Goal: Feedback & Contribution: Contribute content

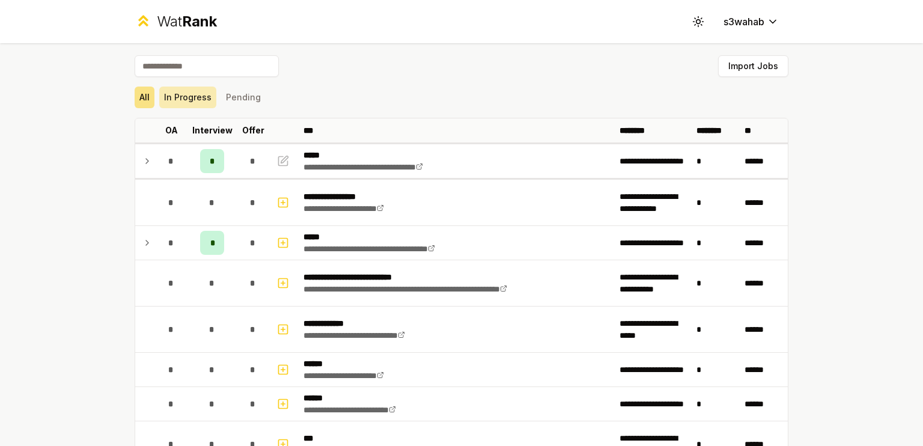
click at [195, 96] on button "In Progress" at bounding box center [187, 98] width 57 height 22
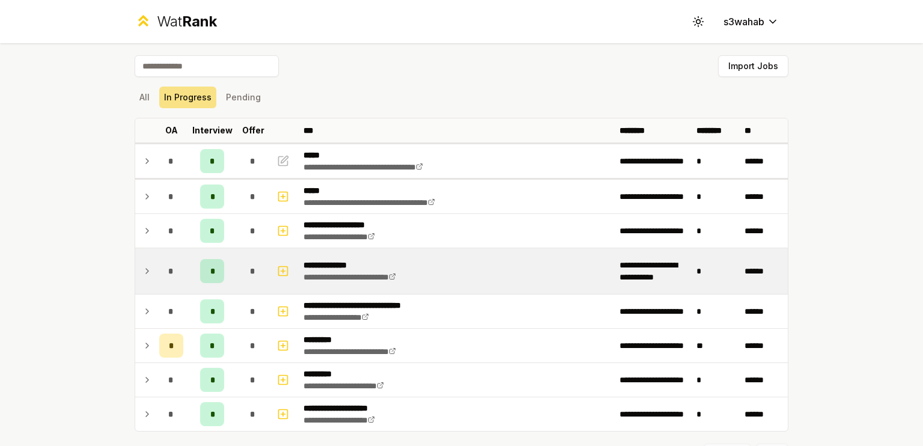
scroll to position [58, 0]
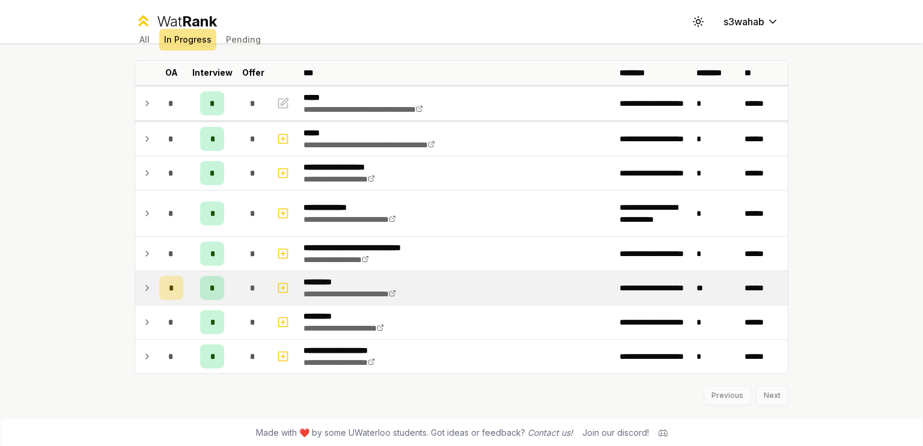
click at [142, 290] on icon at bounding box center [147, 288] width 10 height 14
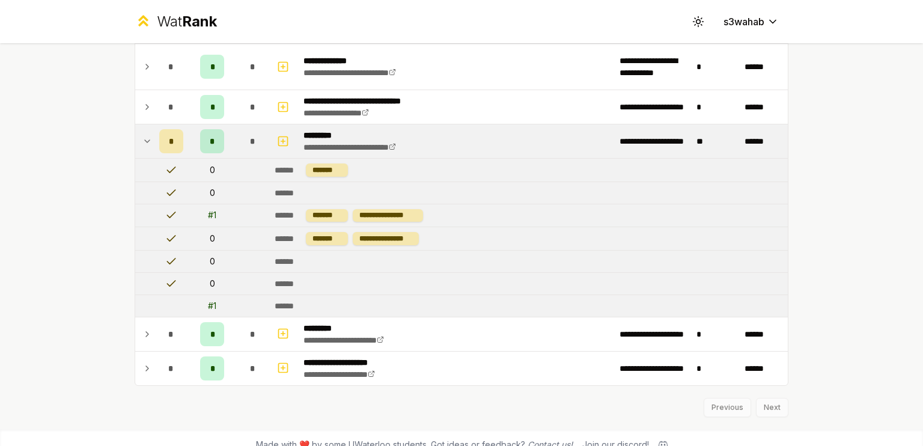
scroll to position [216, 0]
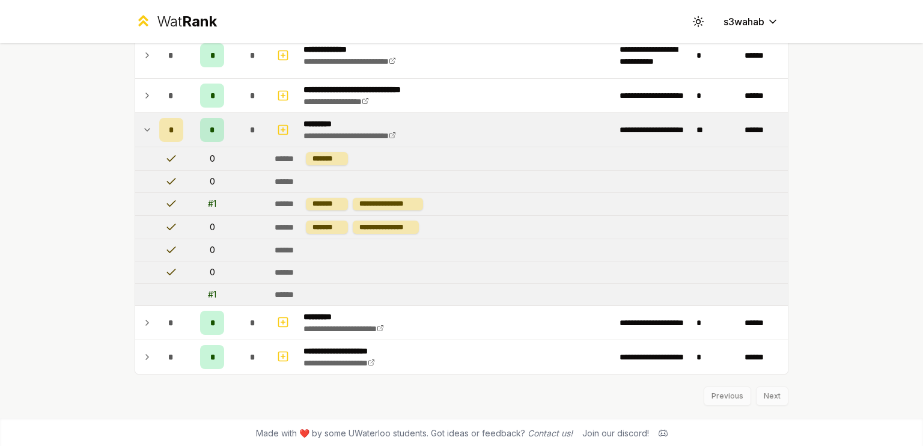
click at [142, 132] on icon at bounding box center [147, 130] width 10 height 14
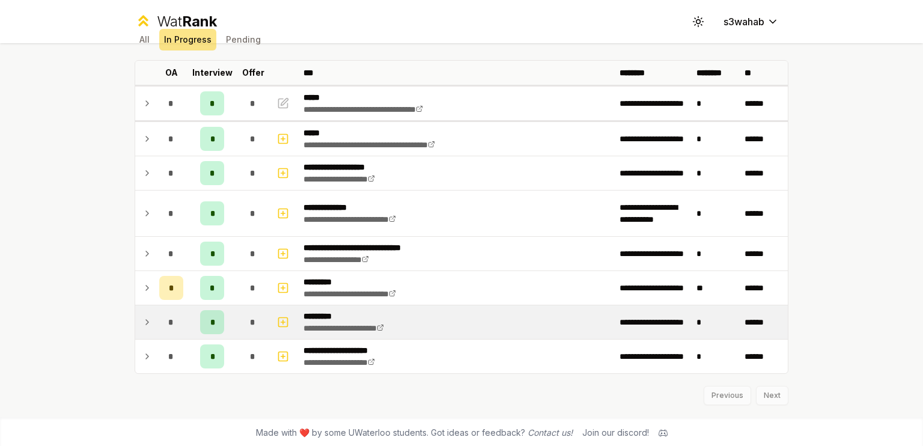
click at [147, 326] on icon at bounding box center [147, 322] width 10 height 14
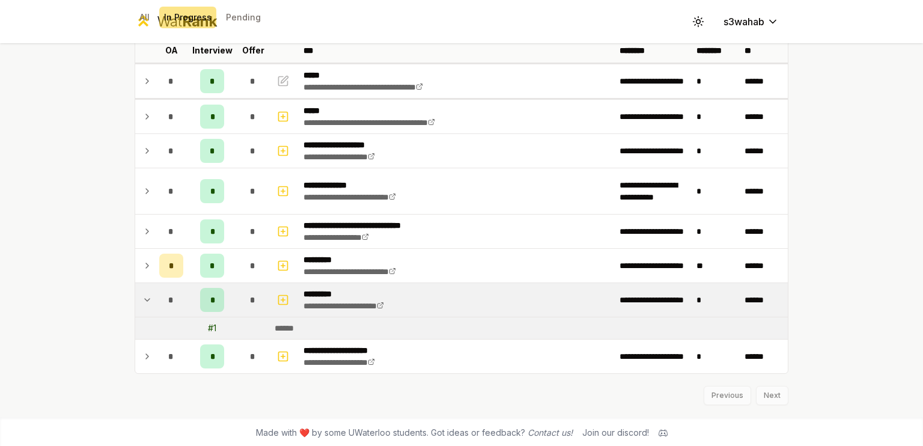
scroll to position [0, 0]
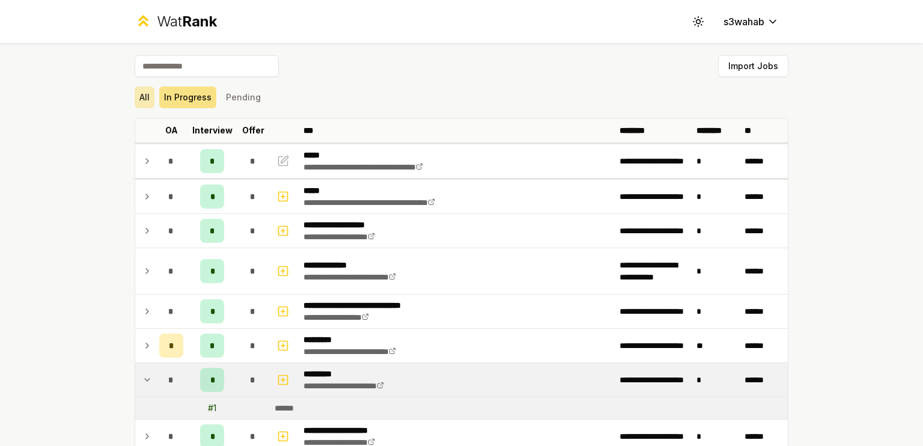
click at [139, 105] on button "All" at bounding box center [145, 98] width 20 height 22
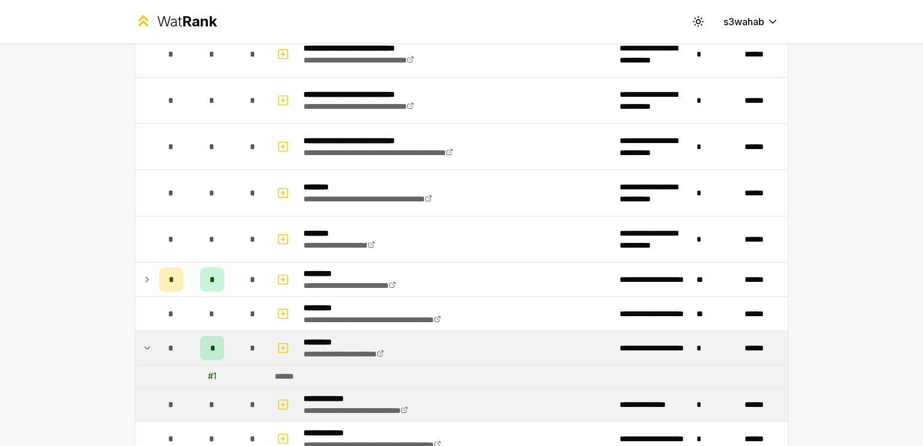
scroll to position [1551, 0]
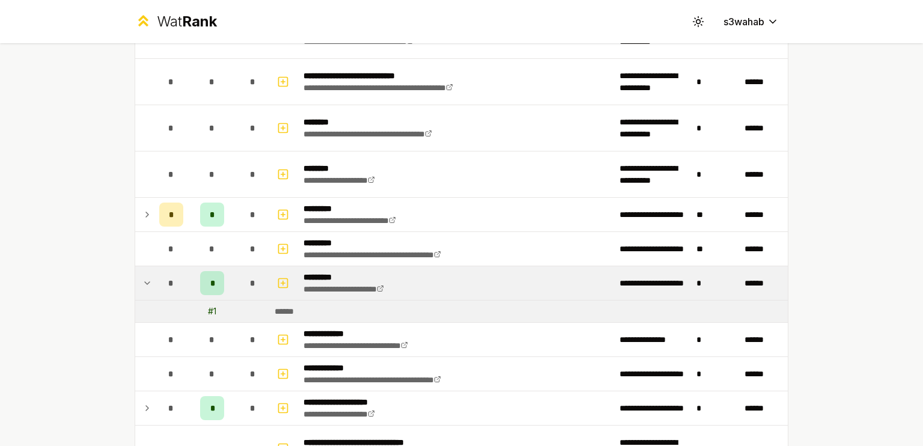
click at [154, 276] on td "*" at bounding box center [171, 283] width 34 height 34
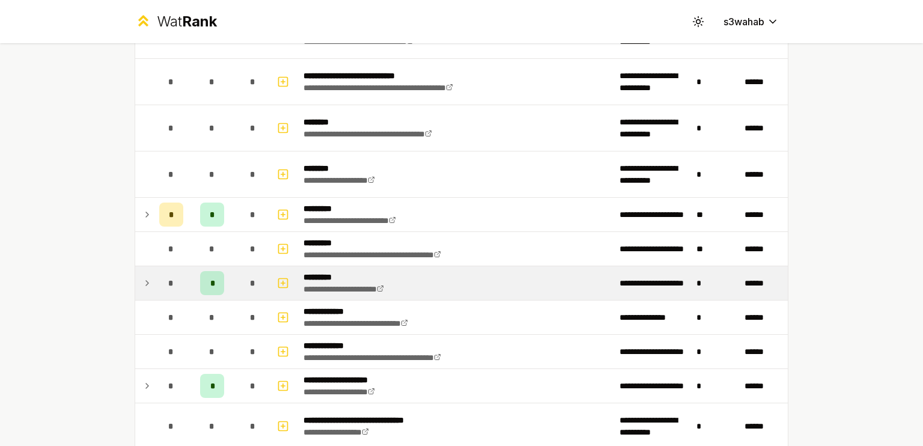
click at [175, 284] on div "*" at bounding box center [171, 283] width 24 height 24
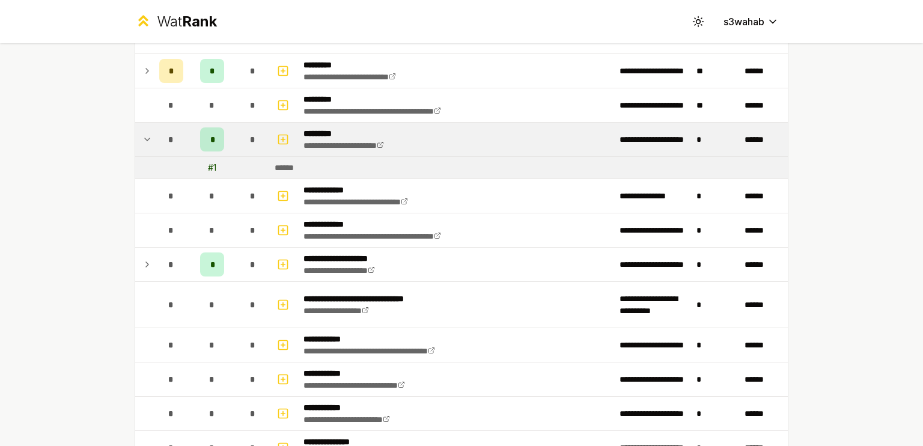
scroll to position [1666, 0]
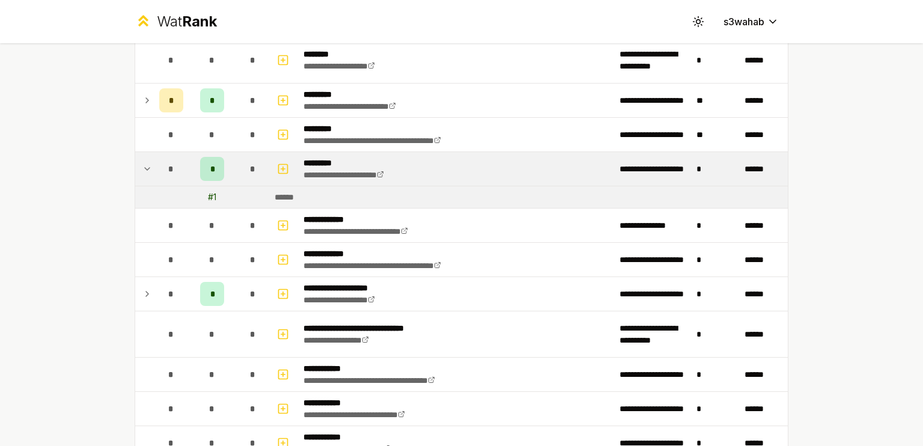
click at [288, 166] on td at bounding box center [284, 169] width 29 height 34
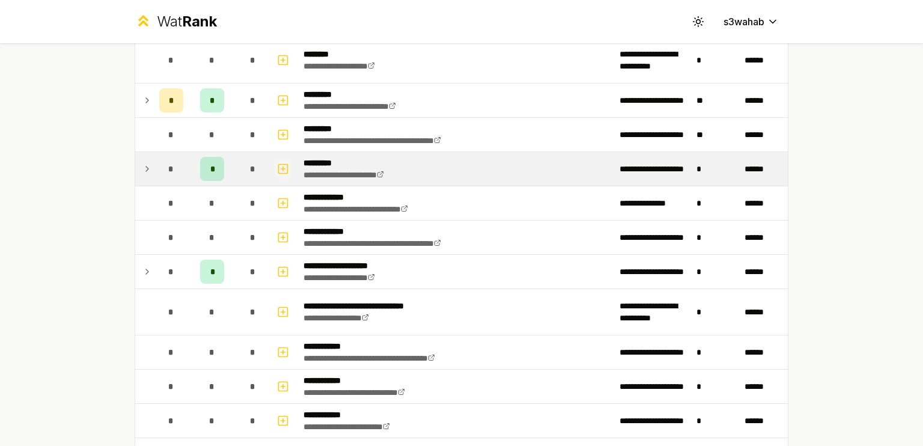
click at [281, 163] on icon "button" at bounding box center [283, 169] width 12 height 14
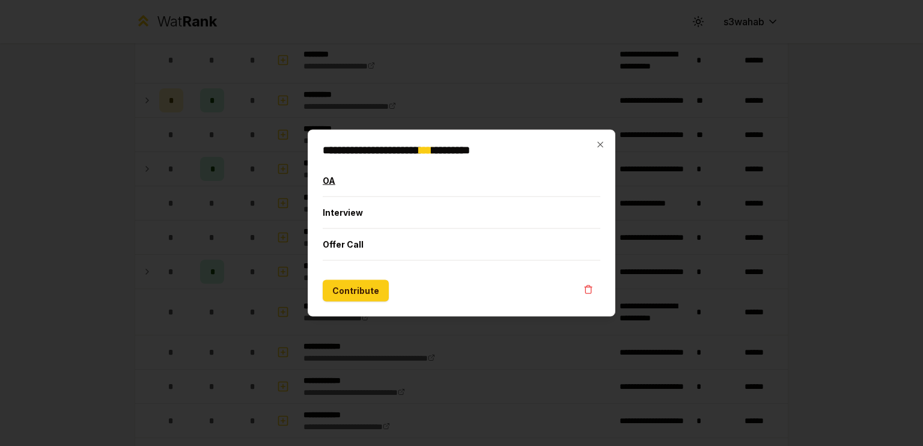
click at [335, 190] on button "OA" at bounding box center [462, 180] width 278 height 31
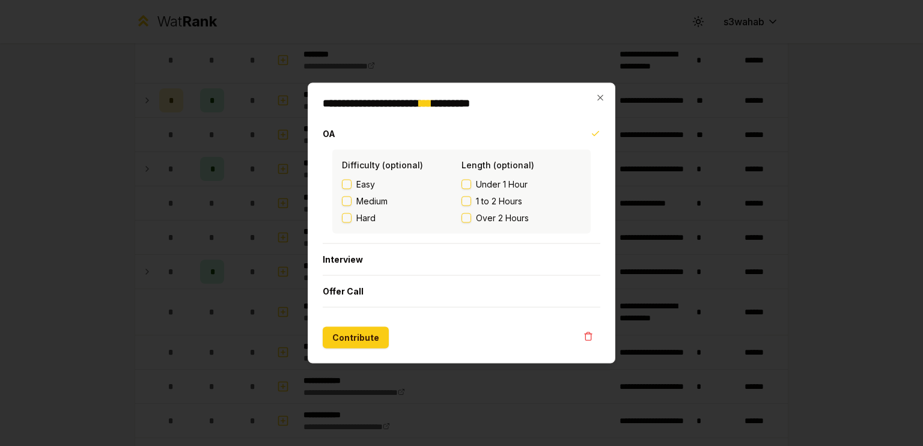
click at [355, 350] on div "**********" at bounding box center [462, 223] width 308 height 281
click at [358, 341] on button "Contribute" at bounding box center [356, 338] width 66 height 22
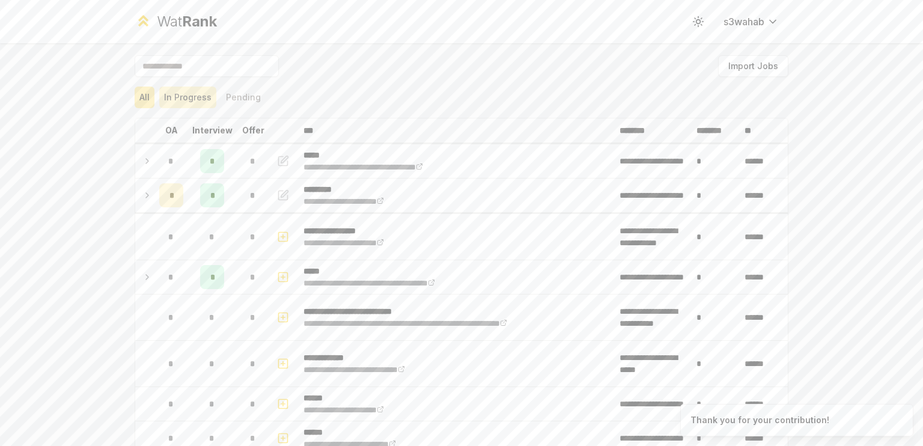
click at [180, 98] on button "In Progress" at bounding box center [187, 98] width 57 height 22
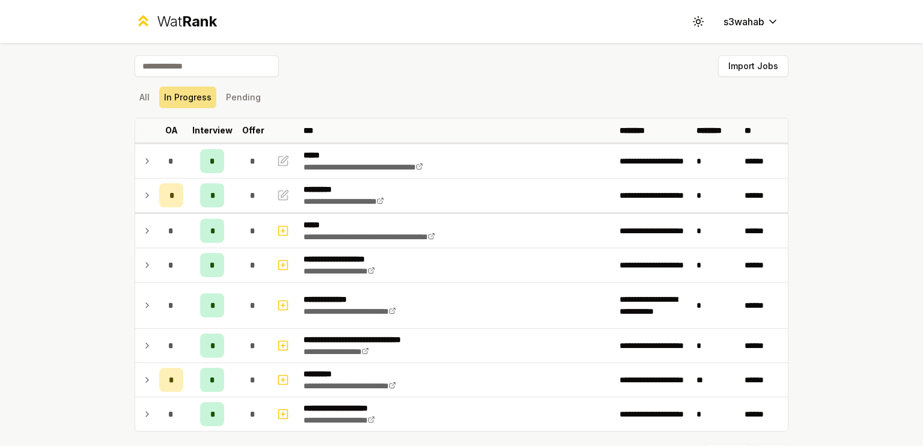
click at [258, 105] on div "All In Progress Pending" at bounding box center [462, 98] width 654 height 22
click at [251, 106] on button "Pending" at bounding box center [243, 98] width 44 height 22
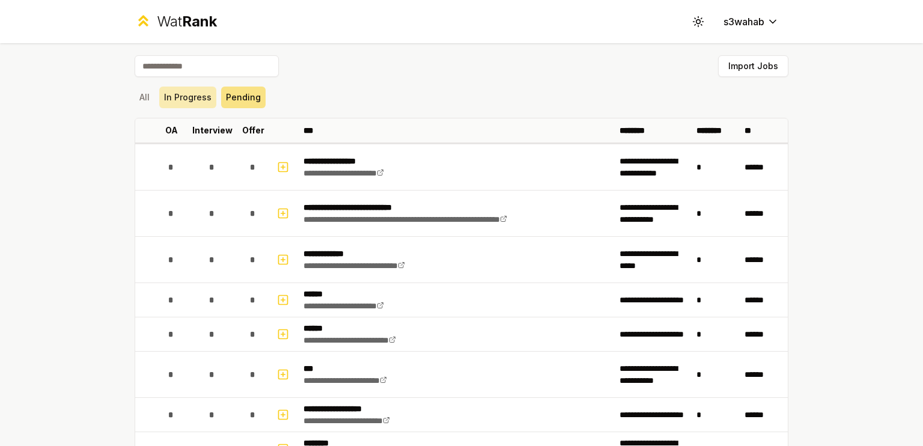
click at [197, 106] on button "In Progress" at bounding box center [187, 98] width 57 height 22
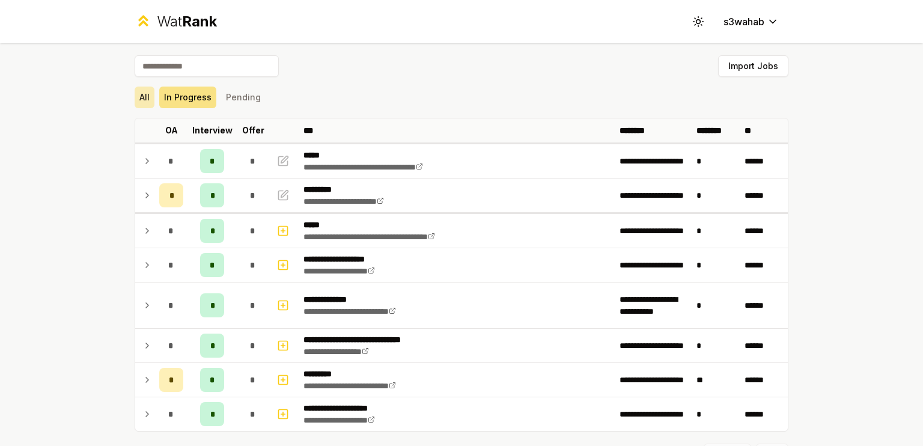
click at [144, 91] on button "All" at bounding box center [145, 98] width 20 height 22
